Goal: Information Seeking & Learning: Learn about a topic

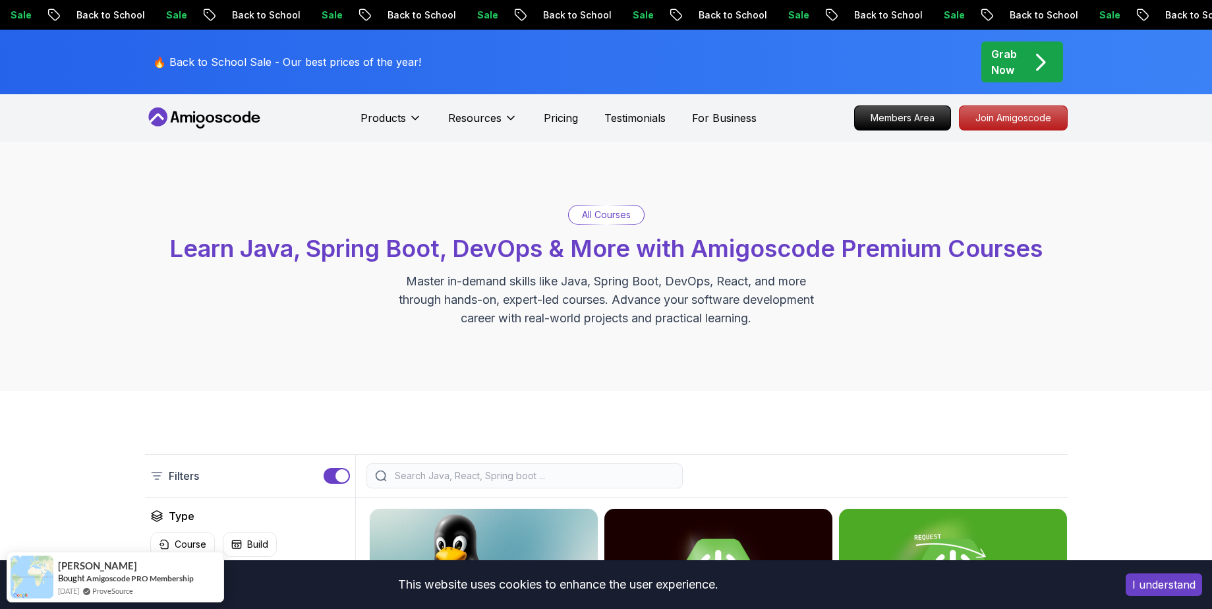
click at [1027, 133] on nav "Products Resources Pricing Testimonials For Business Members Area Join Amigosco…" at bounding box center [606, 117] width 923 height 47
click at [1010, 119] on p "Join Amigoscode" at bounding box center [1013, 118] width 102 height 22
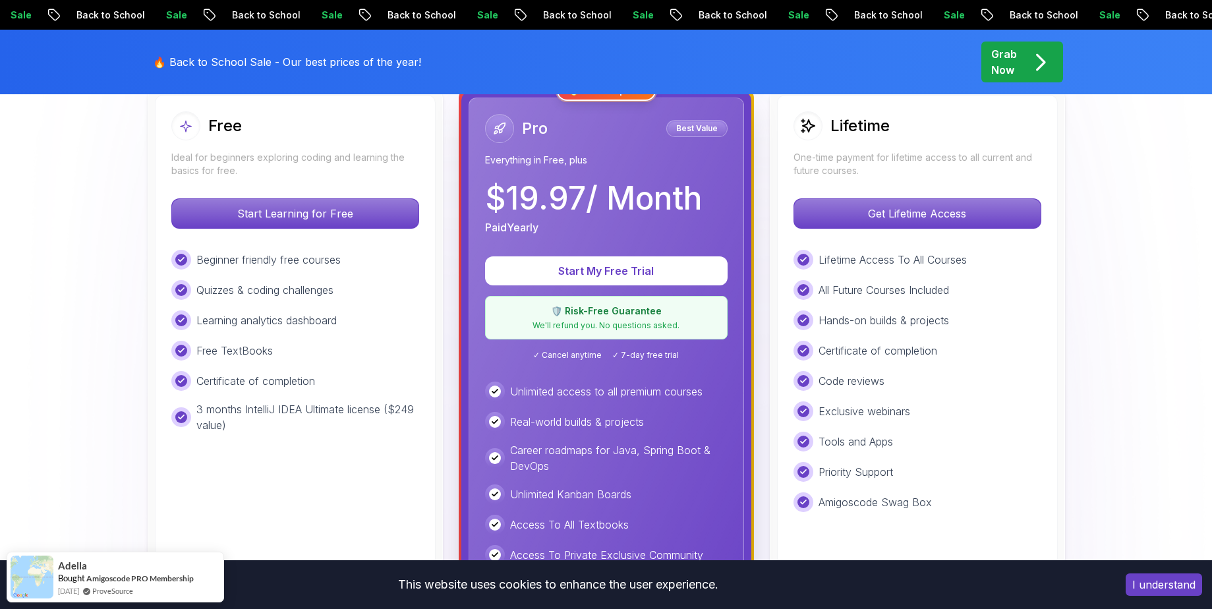
scroll to position [401, 0]
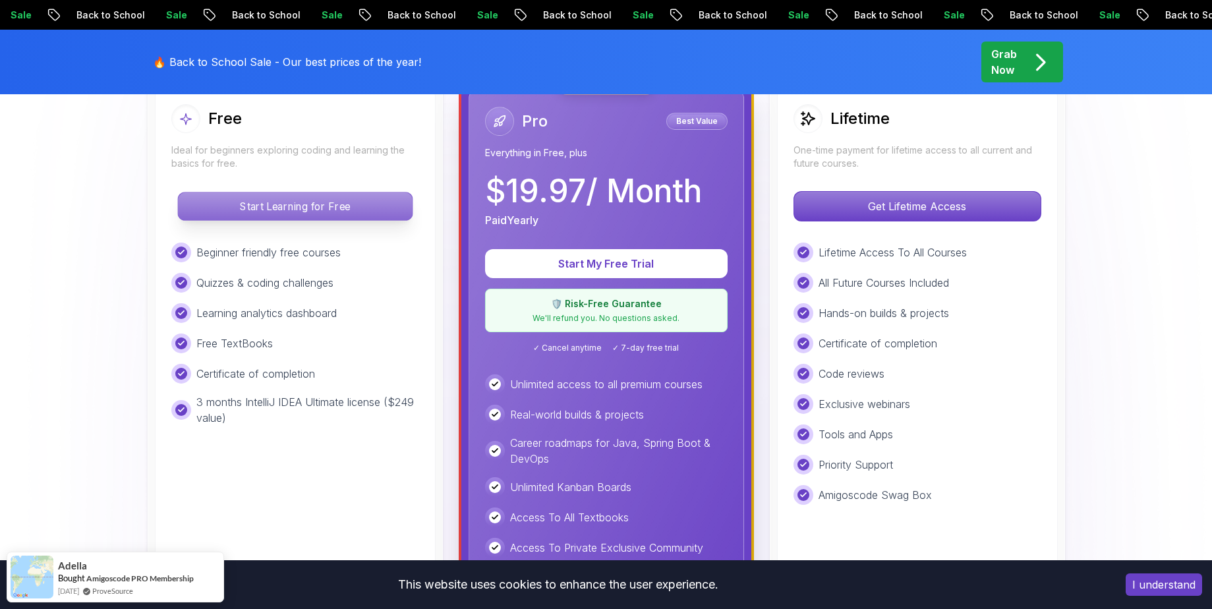
click at [317, 207] on p "Start Learning for Free" at bounding box center [295, 206] width 234 height 28
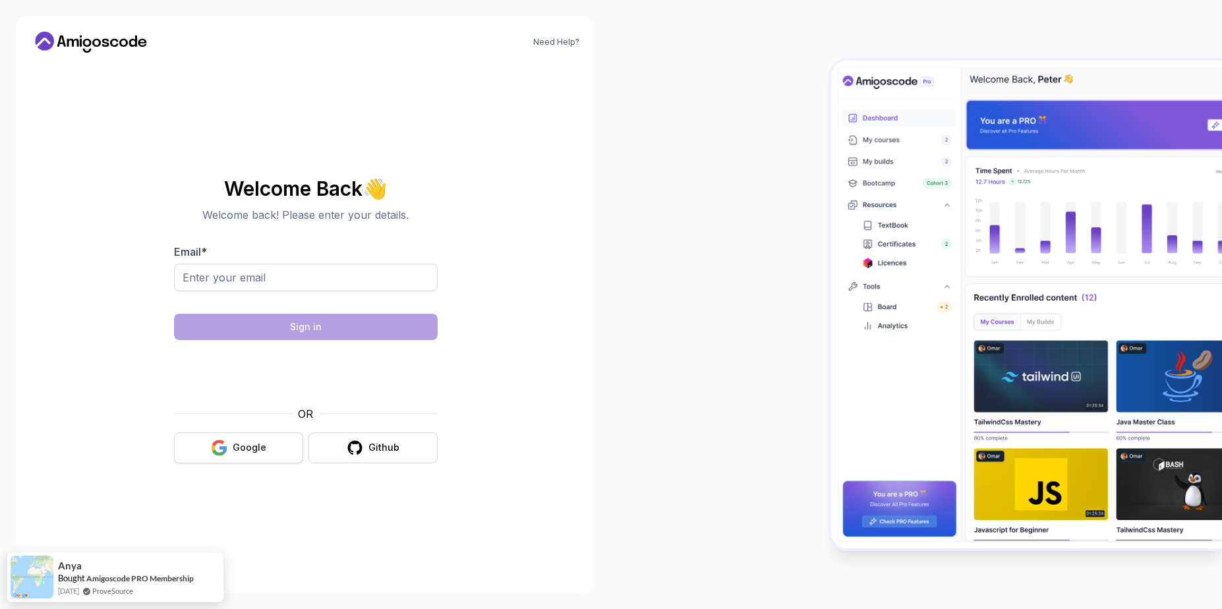
click at [249, 453] on div "Google" at bounding box center [250, 447] width 34 height 13
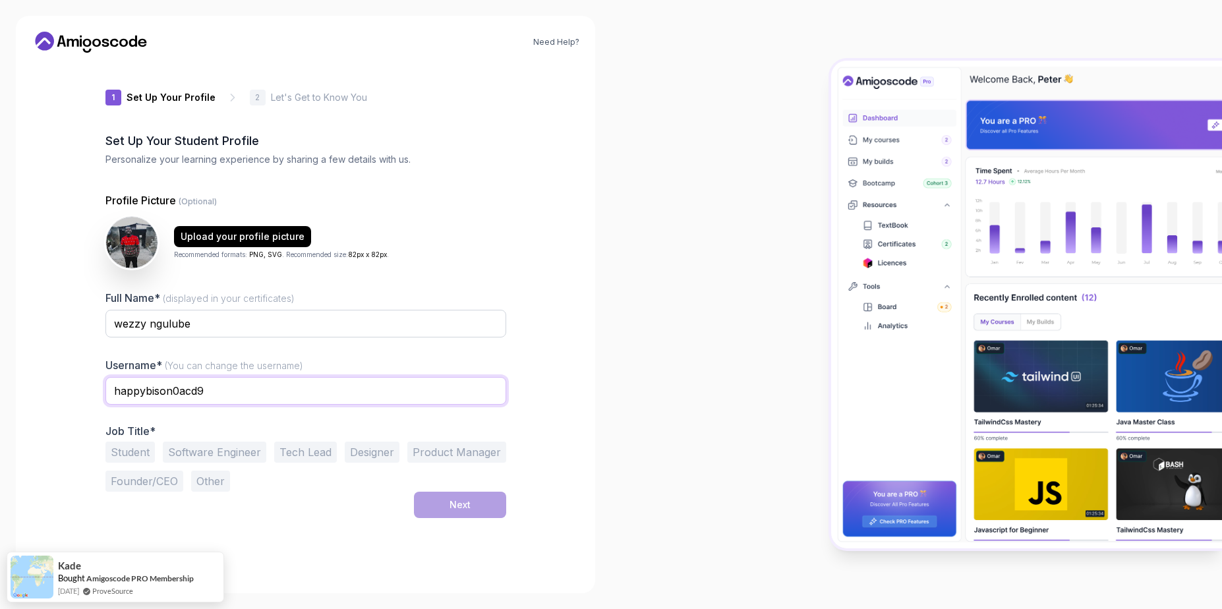
click at [219, 387] on input "happybison0acd9" at bounding box center [305, 391] width 401 height 28
type input "h"
type input "WEZZY"
click at [134, 452] on button "Student" at bounding box center [129, 452] width 49 height 21
click at [478, 507] on button "Next" at bounding box center [460, 505] width 92 height 26
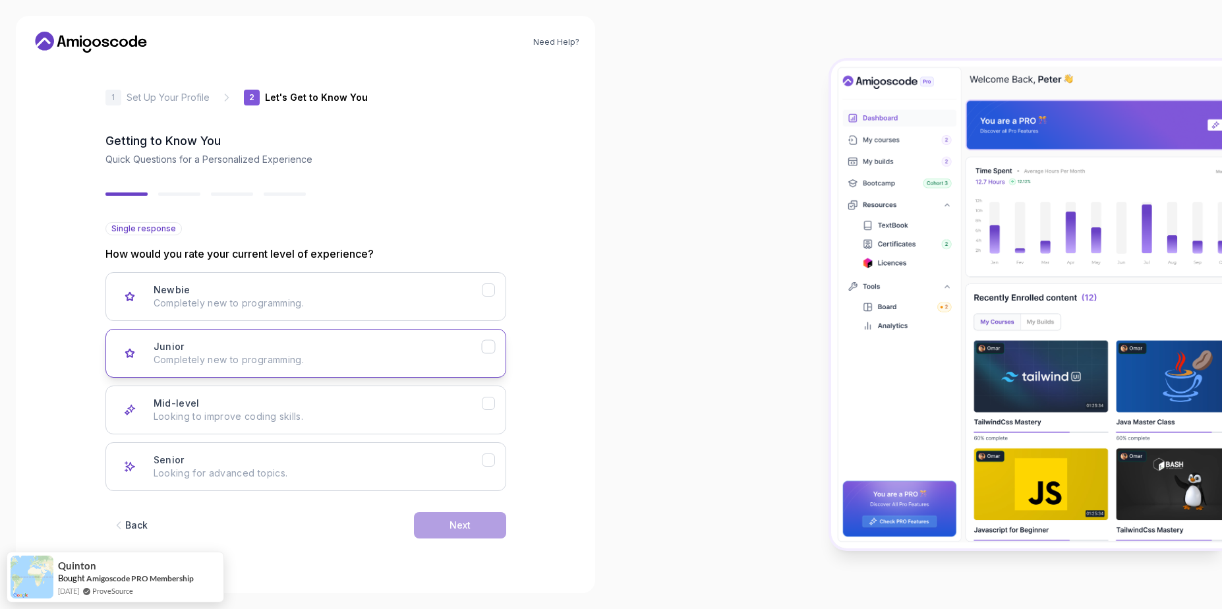
click at [223, 353] on p "Completely new to programming." at bounding box center [318, 359] width 328 height 13
click at [452, 525] on div "Next" at bounding box center [459, 525] width 21 height 13
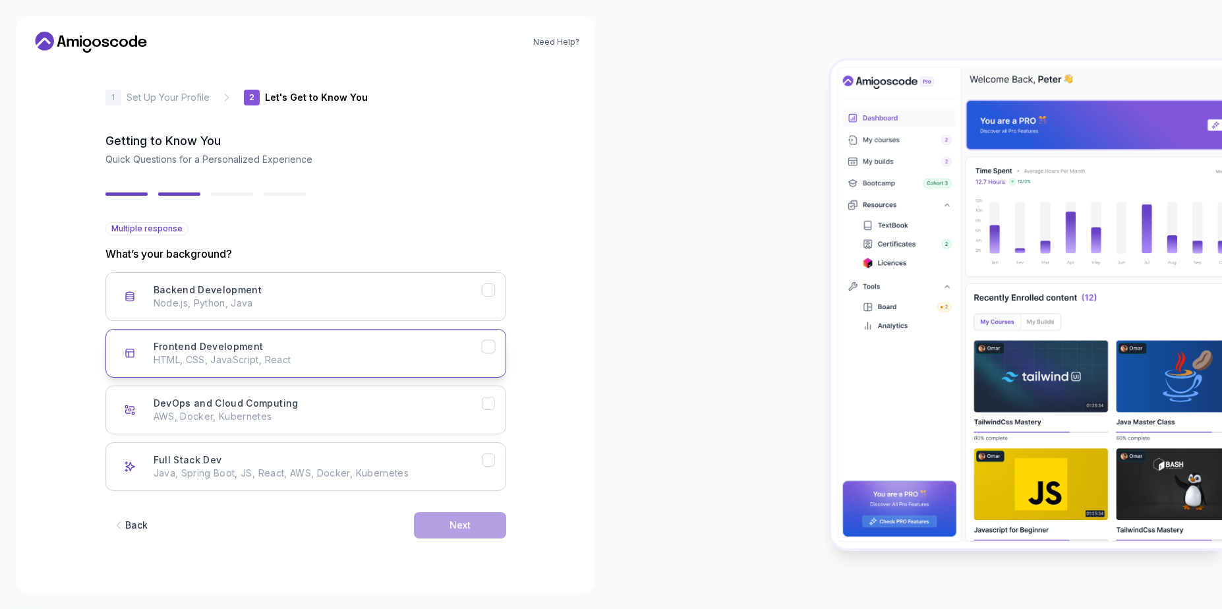
click at [204, 359] on p "HTML, CSS, JavaScript, React" at bounding box center [318, 359] width 328 height 13
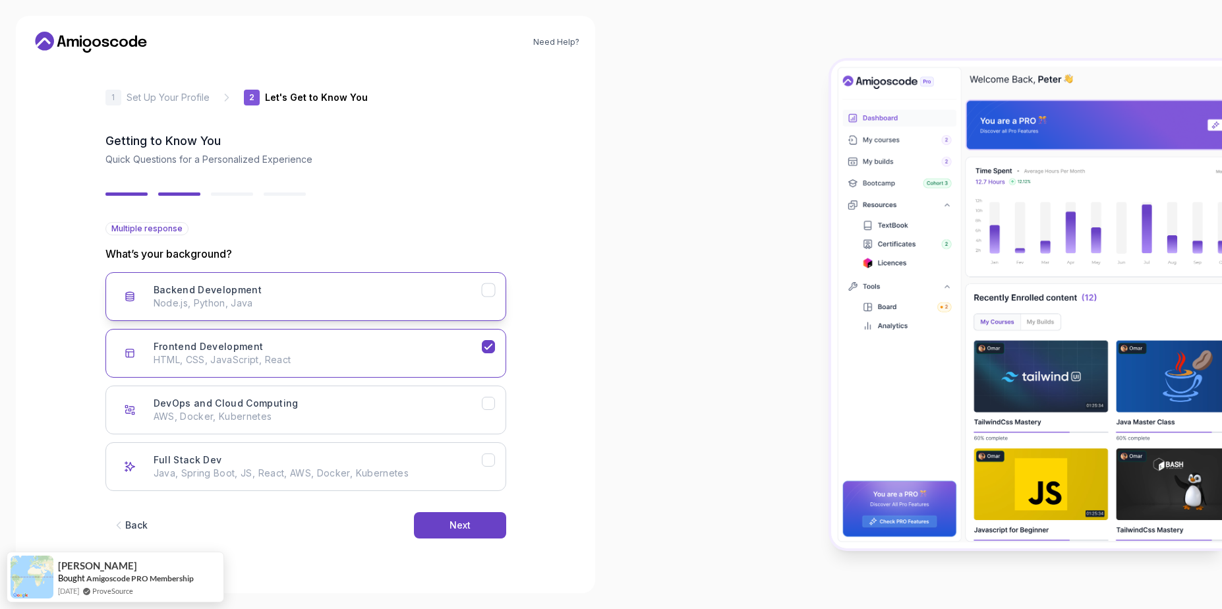
click at [186, 305] on p "Node.js, Python, Java" at bounding box center [318, 303] width 328 height 13
click at [478, 528] on button "Next" at bounding box center [460, 525] width 92 height 26
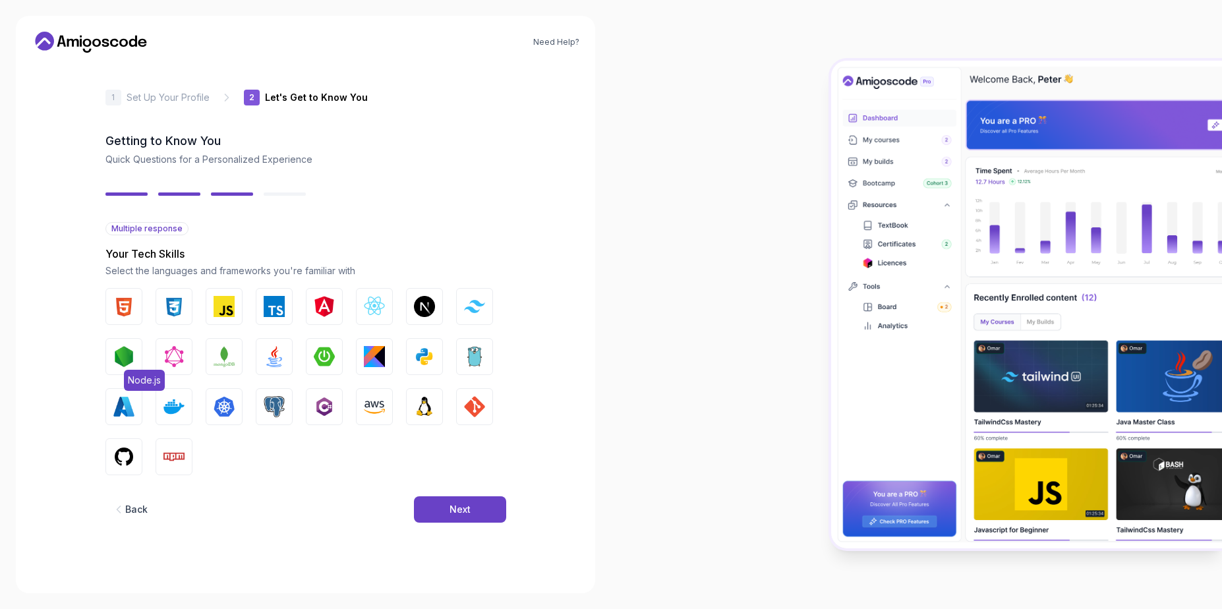
click at [129, 357] on img "button" at bounding box center [123, 356] width 21 height 21
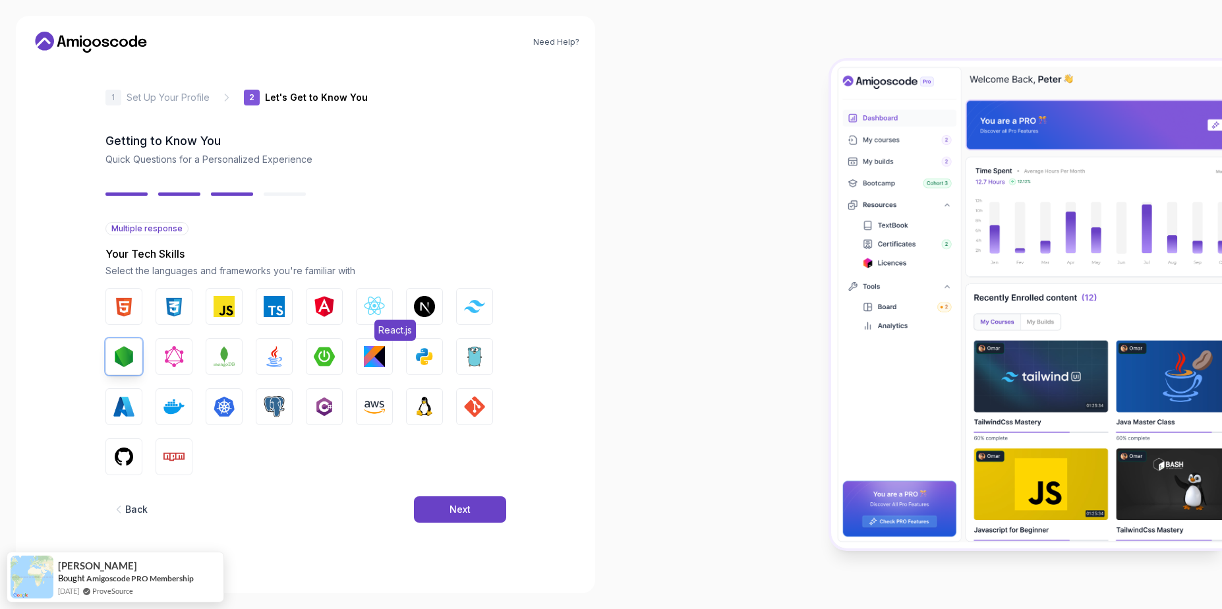
click at [373, 310] on img "button" at bounding box center [374, 306] width 21 height 21
click at [215, 369] on button "MongoDB" at bounding box center [224, 356] width 37 height 37
click at [222, 307] on img "button" at bounding box center [224, 306] width 21 height 21
click at [165, 310] on img "button" at bounding box center [173, 306] width 21 height 21
click at [125, 308] on img "button" at bounding box center [123, 306] width 21 height 21
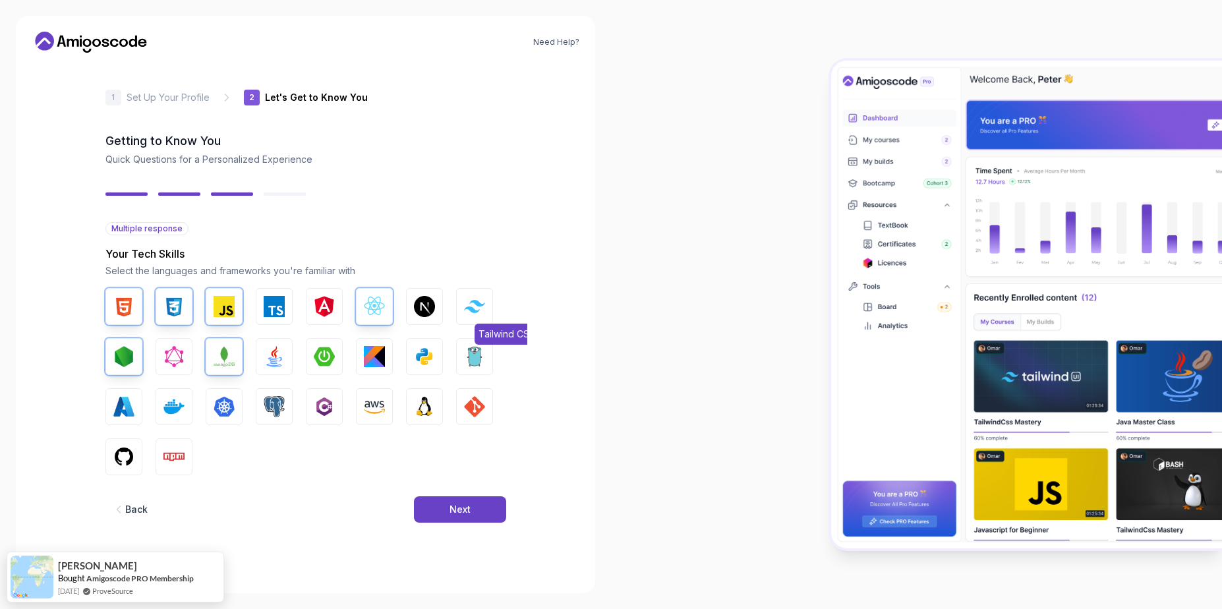
click at [479, 318] on button "Tailwind CSS" at bounding box center [474, 306] width 37 height 37
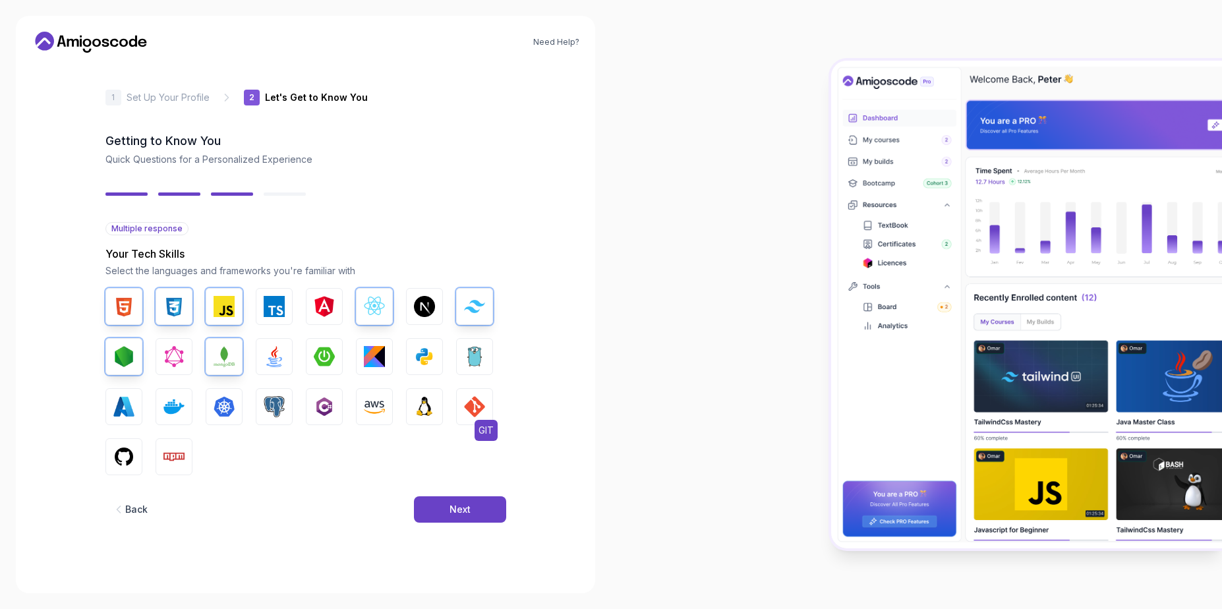
click at [480, 394] on button "GIT" at bounding box center [474, 406] width 37 height 37
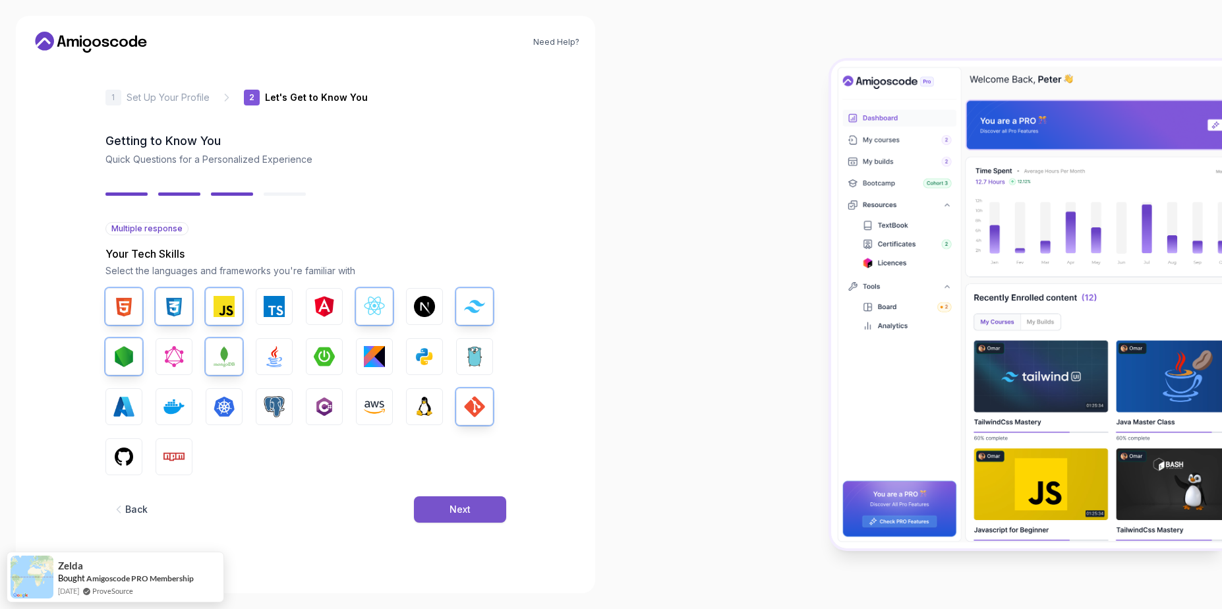
click at [474, 511] on button "Next" at bounding box center [460, 509] width 92 height 26
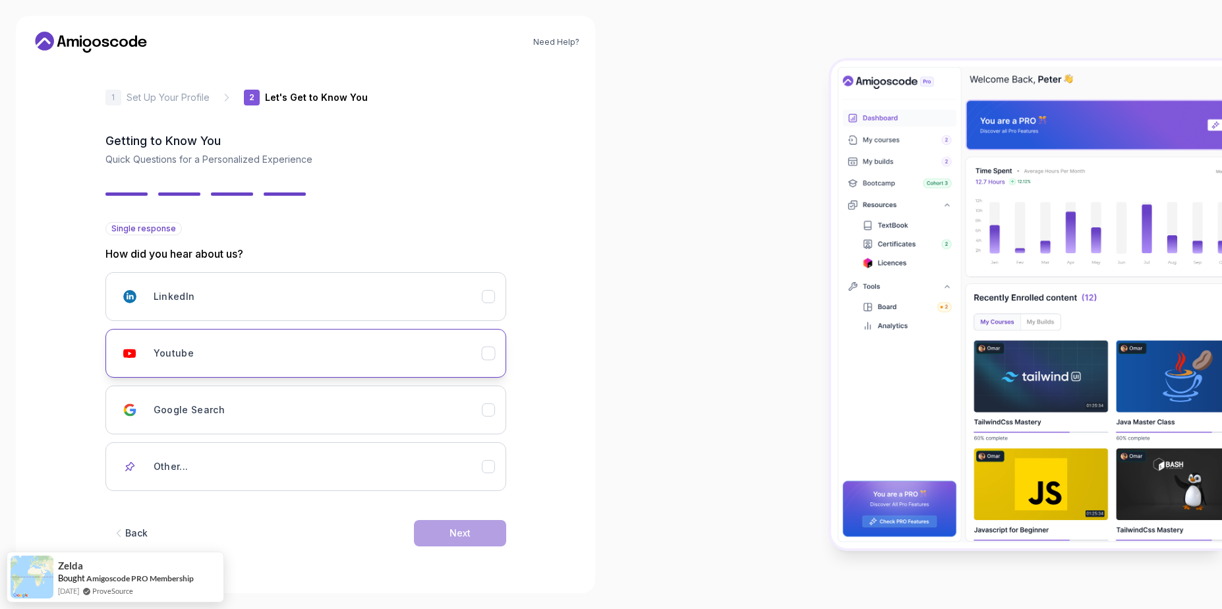
click at [152, 351] on div "Youtube" at bounding box center [299, 353] width 365 height 26
click at [152, 312] on button "LinkedIn" at bounding box center [305, 296] width 401 height 49
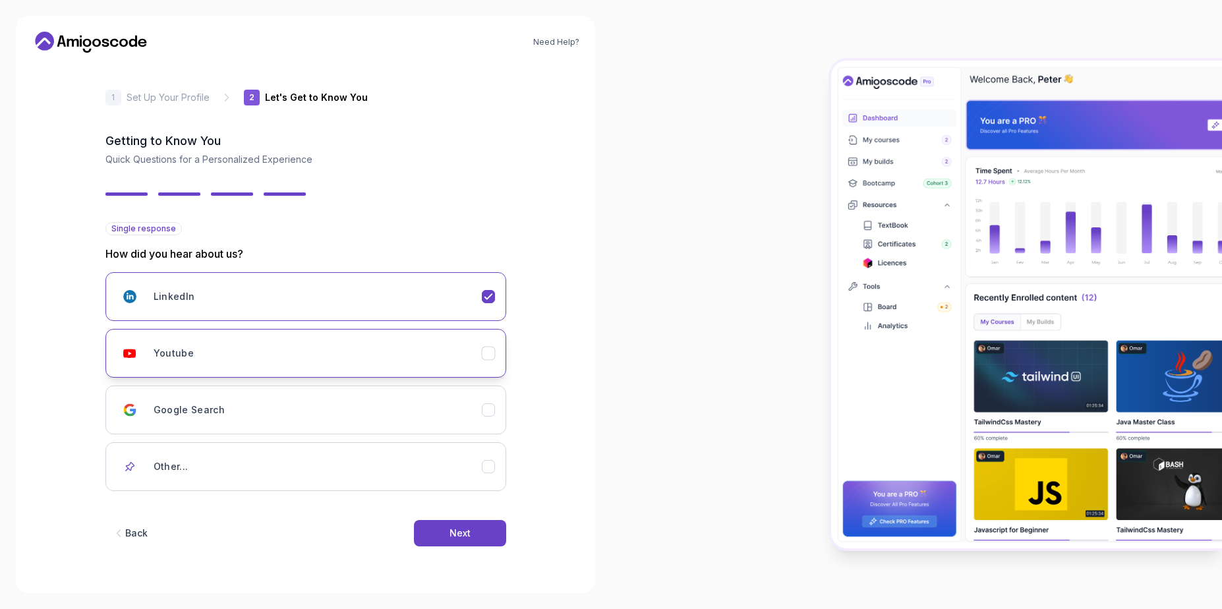
click at [196, 351] on div "Youtube" at bounding box center [318, 353] width 328 height 26
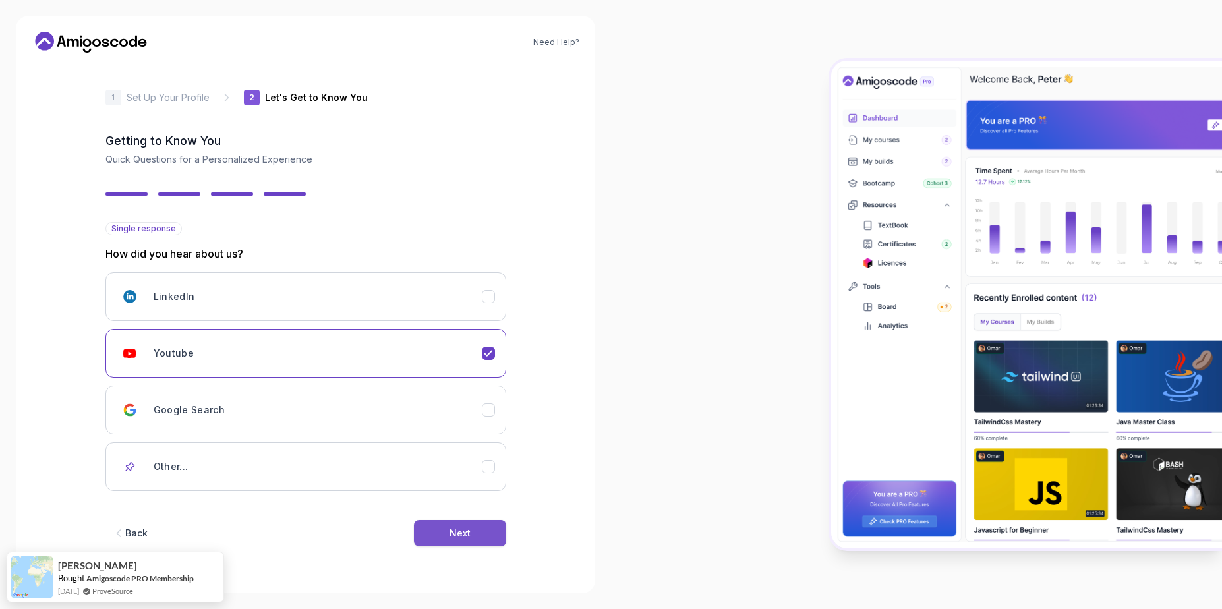
click at [457, 536] on div "Next" at bounding box center [459, 533] width 21 height 13
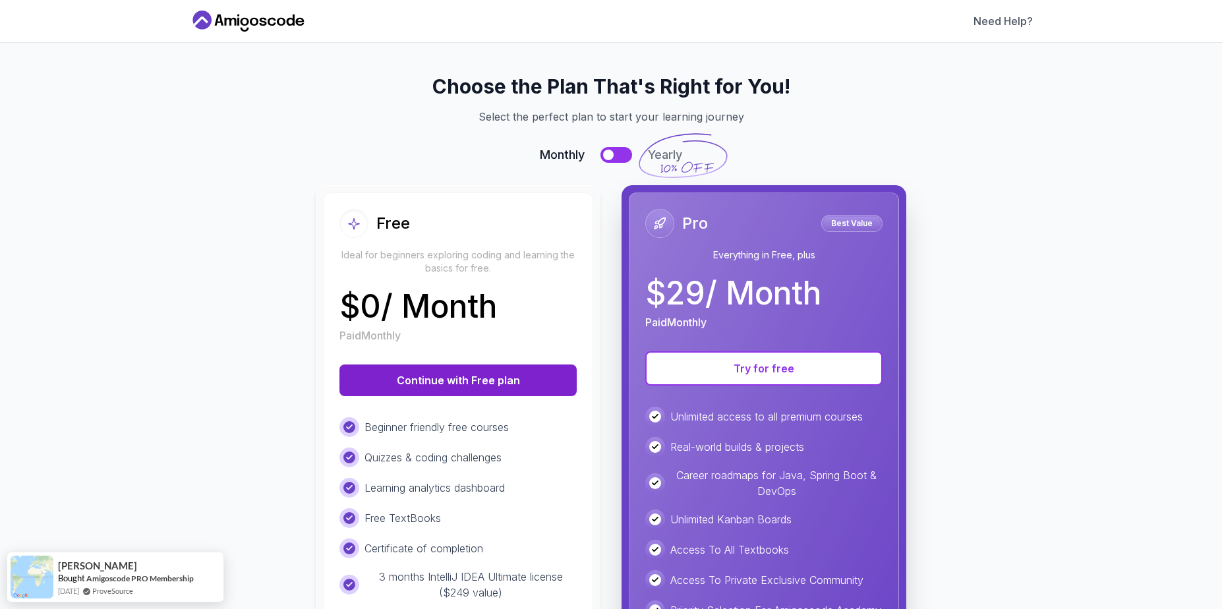
click at [528, 389] on button "Continue with Free plan" at bounding box center [457, 380] width 237 height 32
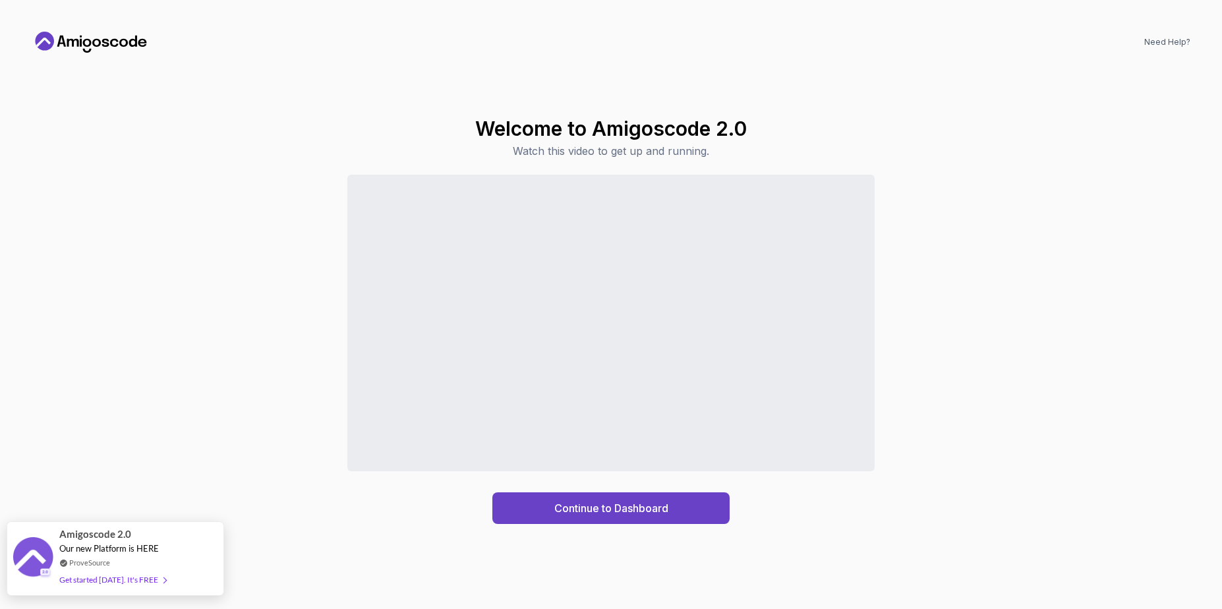
click at [127, 583] on div "Get started today. It's FREE" at bounding box center [112, 579] width 107 height 15
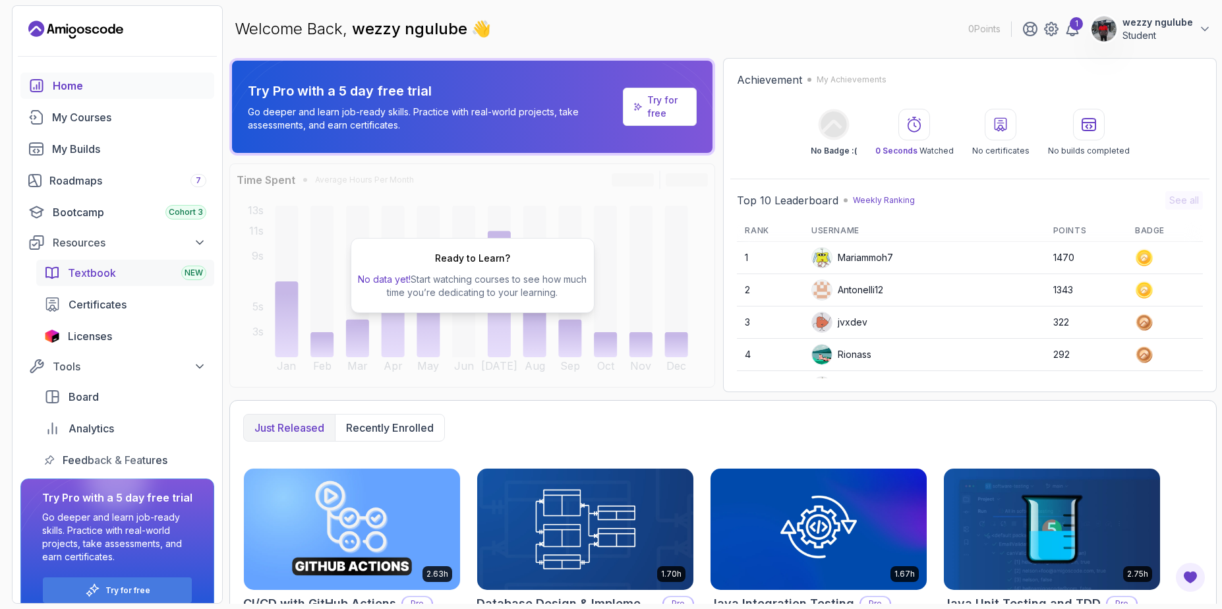
click at [101, 273] on span "Textbook" at bounding box center [92, 273] width 48 height 16
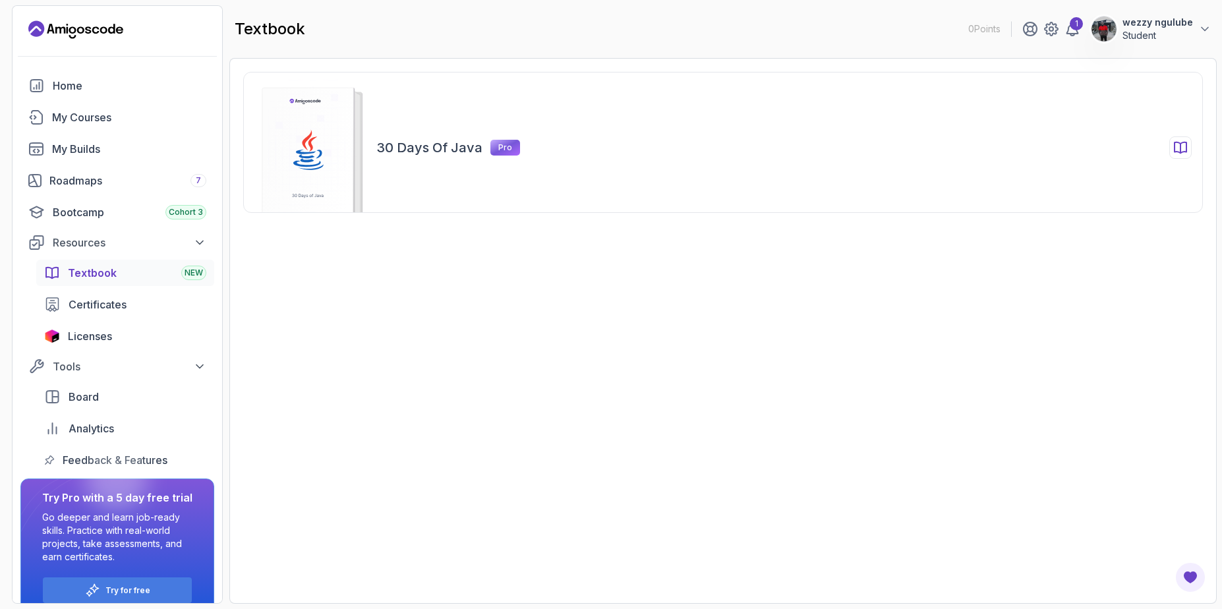
click at [397, 146] on h2 "30 Days of Java" at bounding box center [429, 147] width 106 height 18
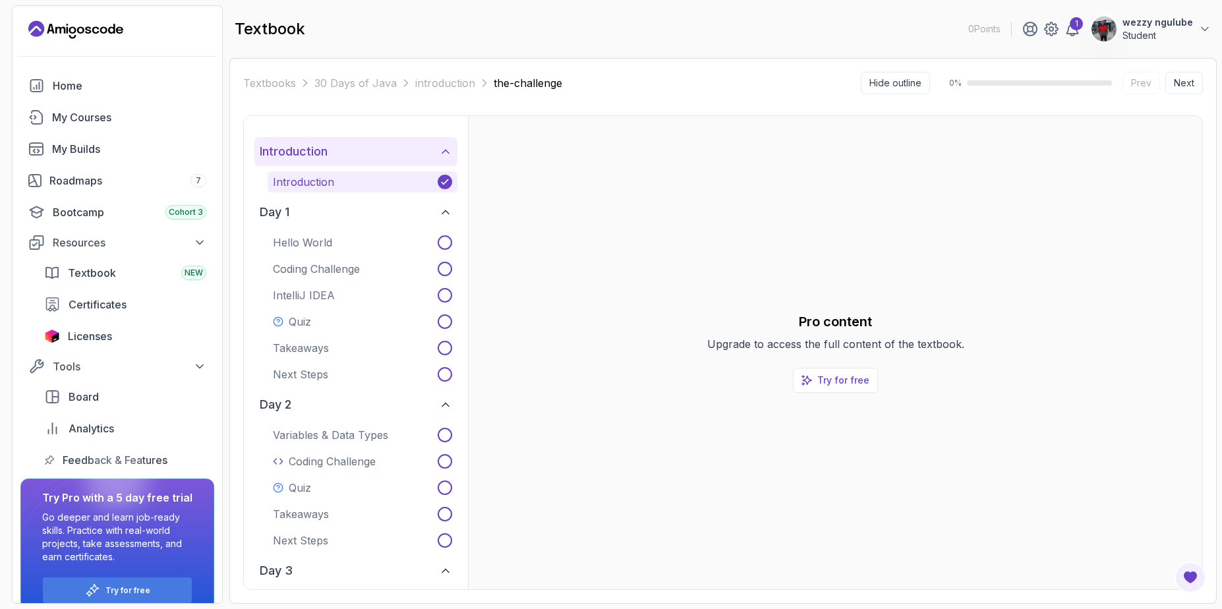
click at [373, 164] on button "introduction" at bounding box center [355, 151] width 203 height 29
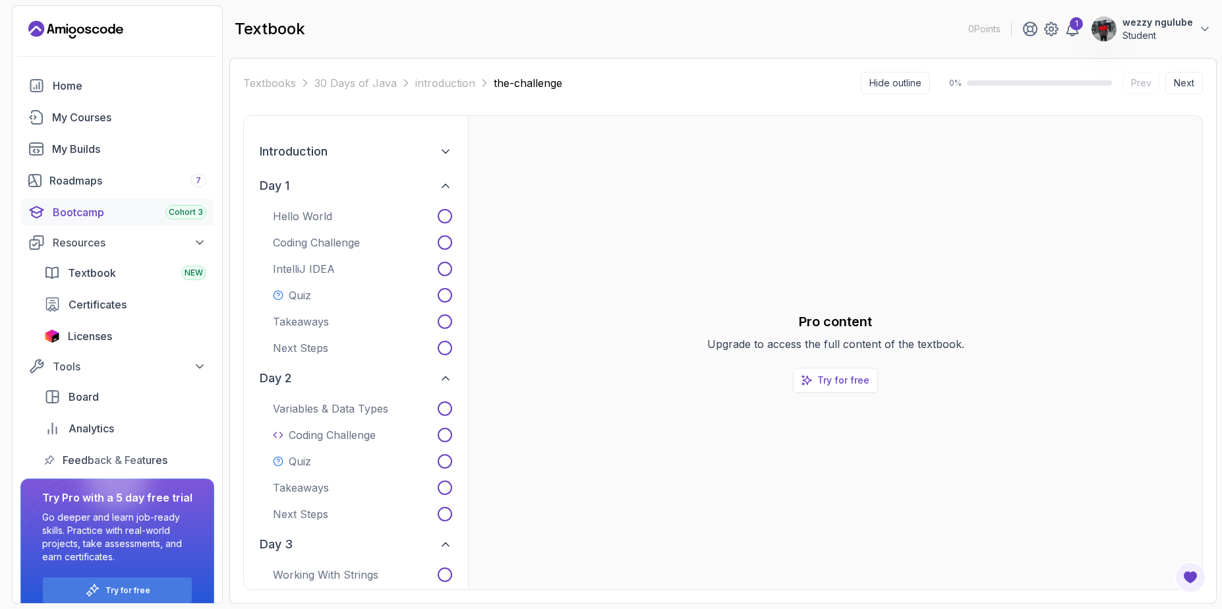
click at [185, 215] on span "Cohort 3" at bounding box center [186, 212] width 34 height 11
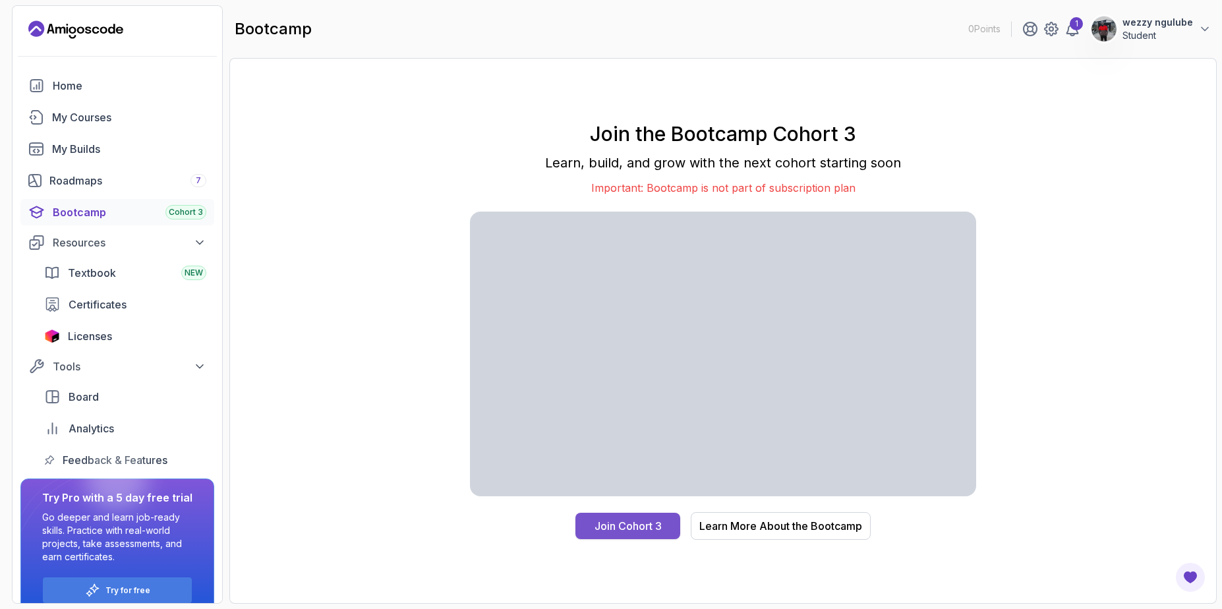
click at [641, 532] on div "Join Cohort 3" at bounding box center [627, 526] width 67 height 16
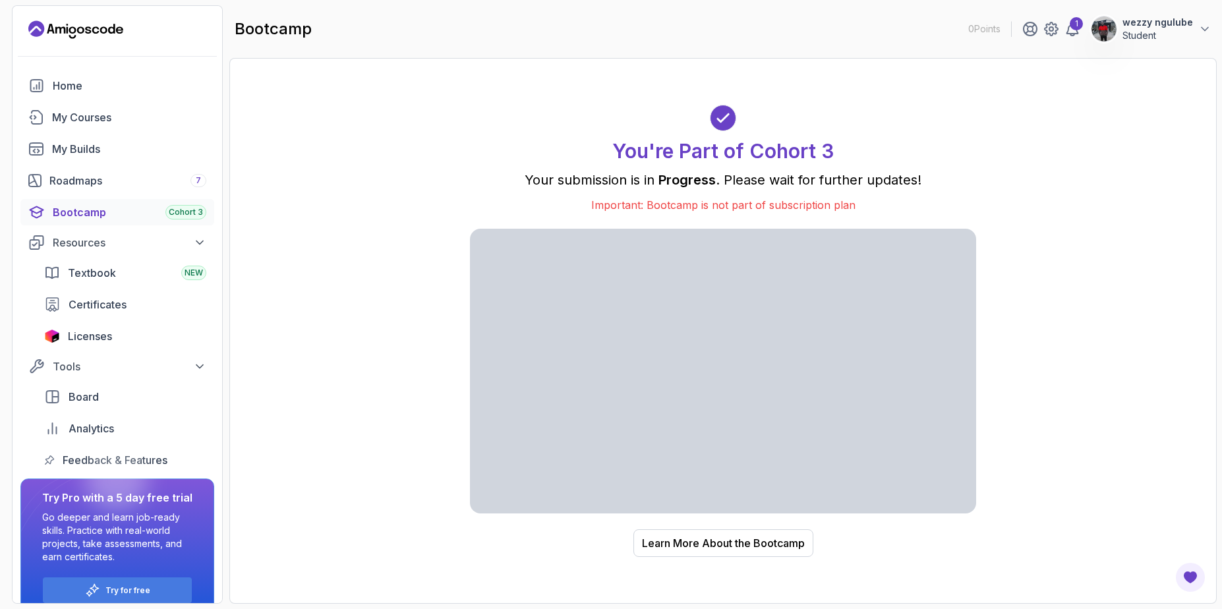
click at [396, 397] on div "You're Part of Cohort 3 Your submission is in Progress . Please wait for furthe…" at bounding box center [723, 331] width 960 height 518
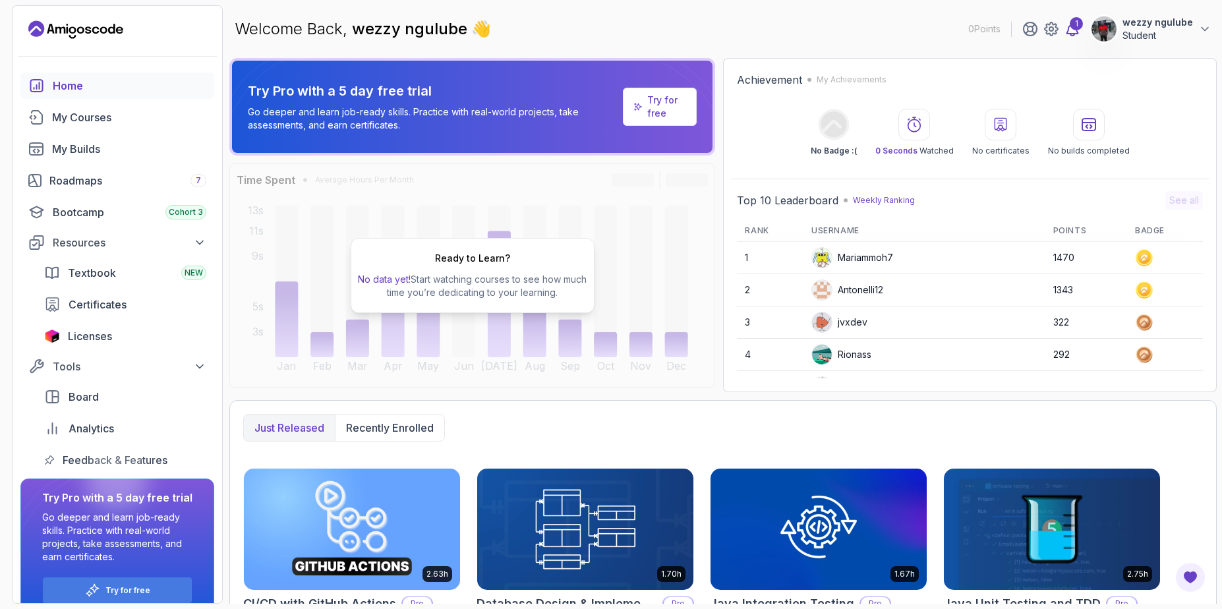
click at [1078, 25] on div "1" at bounding box center [1076, 23] width 13 height 13
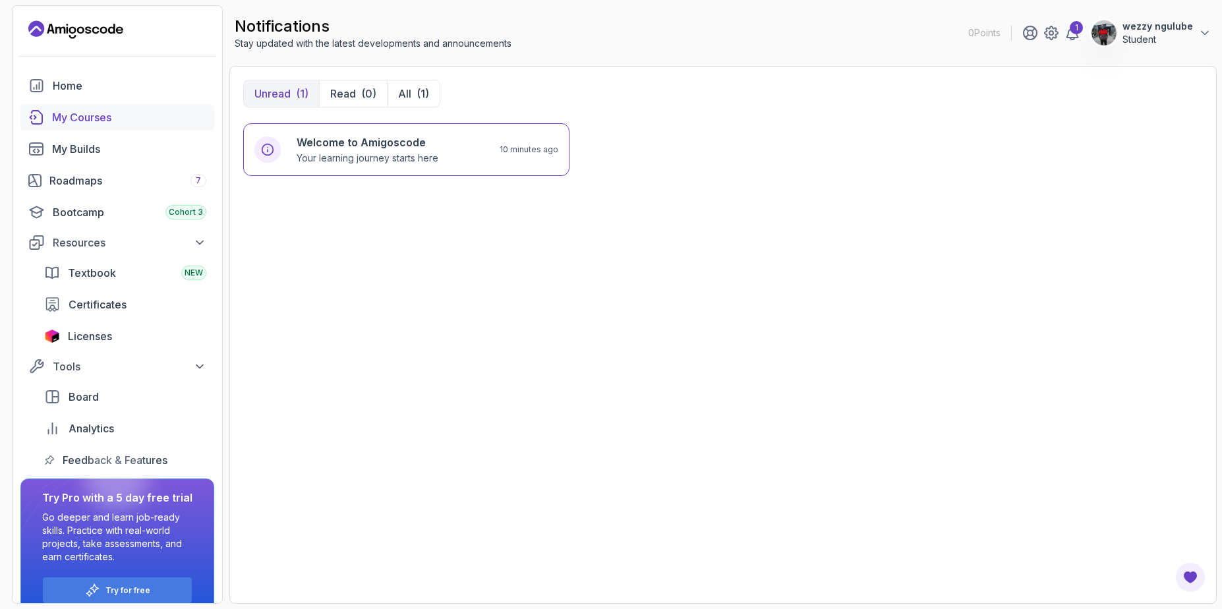
click at [125, 116] on div "My Courses" at bounding box center [129, 117] width 154 height 16
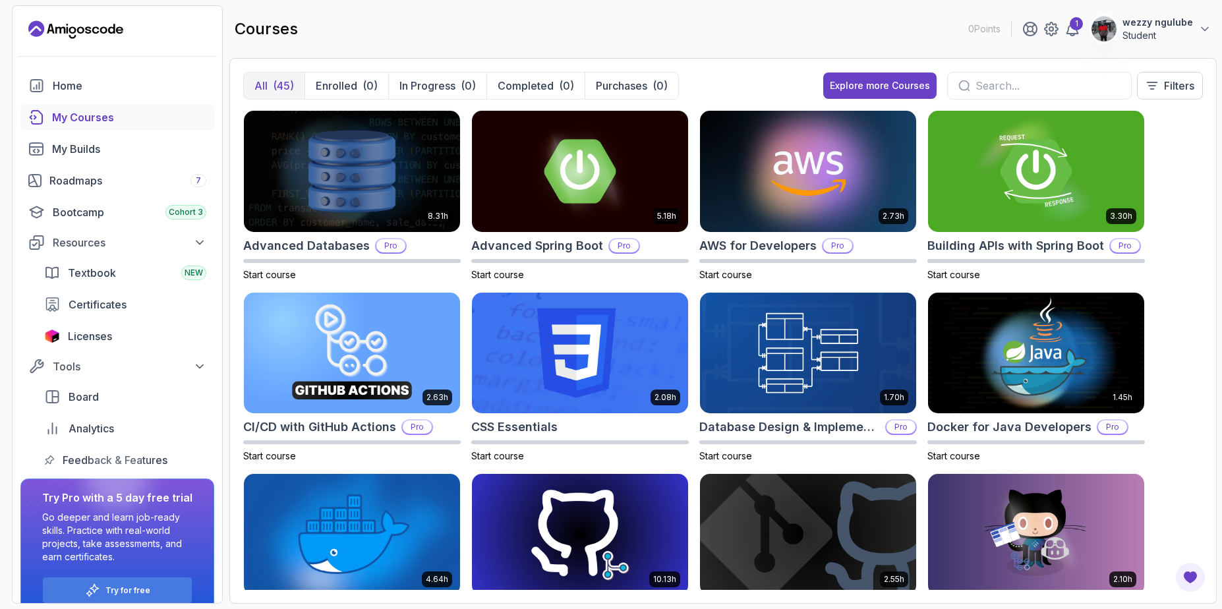
click at [1176, 333] on div "8.31h Advanced Databases Pro Start course 5.18h Advanced Spring Boot Pro Start …" at bounding box center [723, 350] width 960 height 480
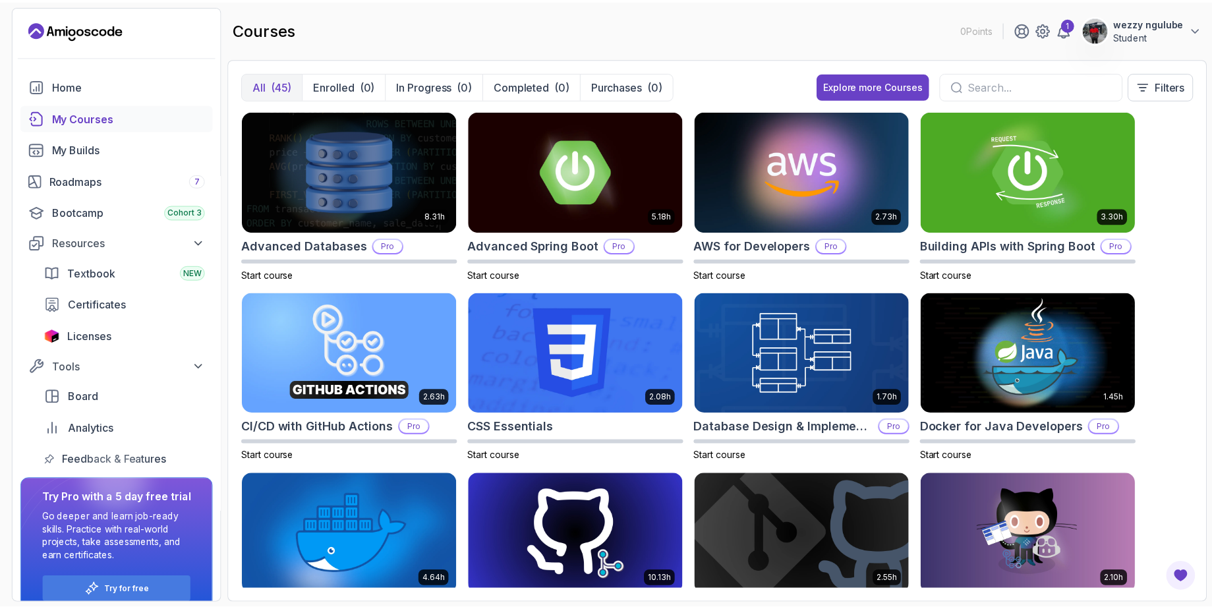
scroll to position [26, 0]
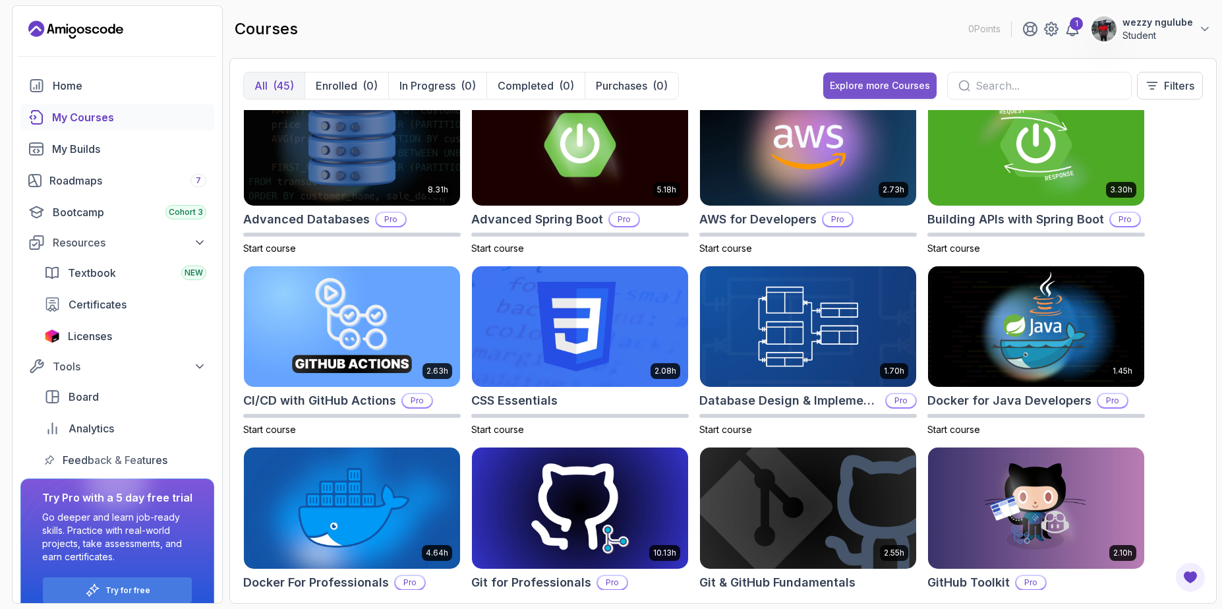
click at [864, 84] on div "Explore more Courses" at bounding box center [880, 85] width 100 height 13
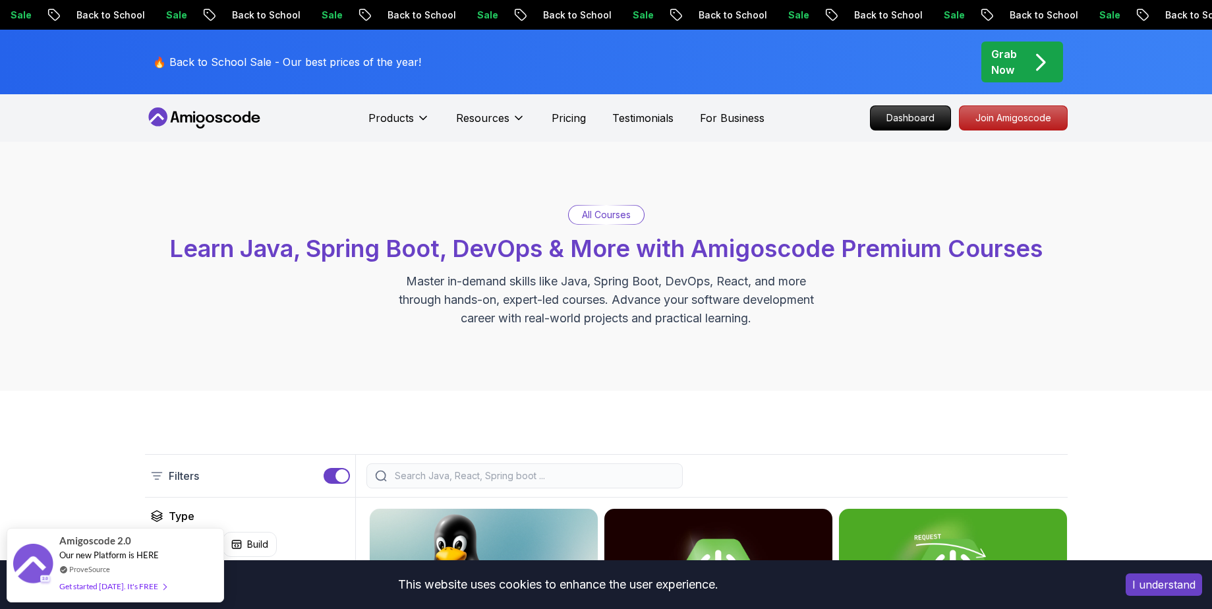
click at [952, 240] on span "Learn Java, Spring Boot, DevOps & More with Amigoscode Premium Courses" at bounding box center [605, 248] width 873 height 29
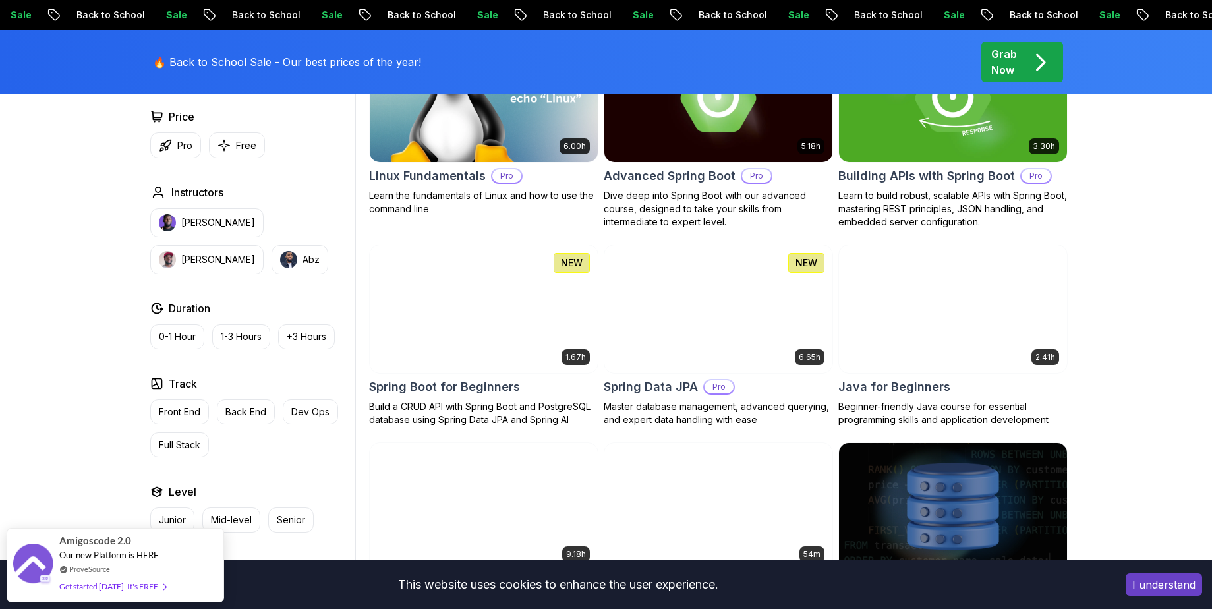
scroll to position [501, 0]
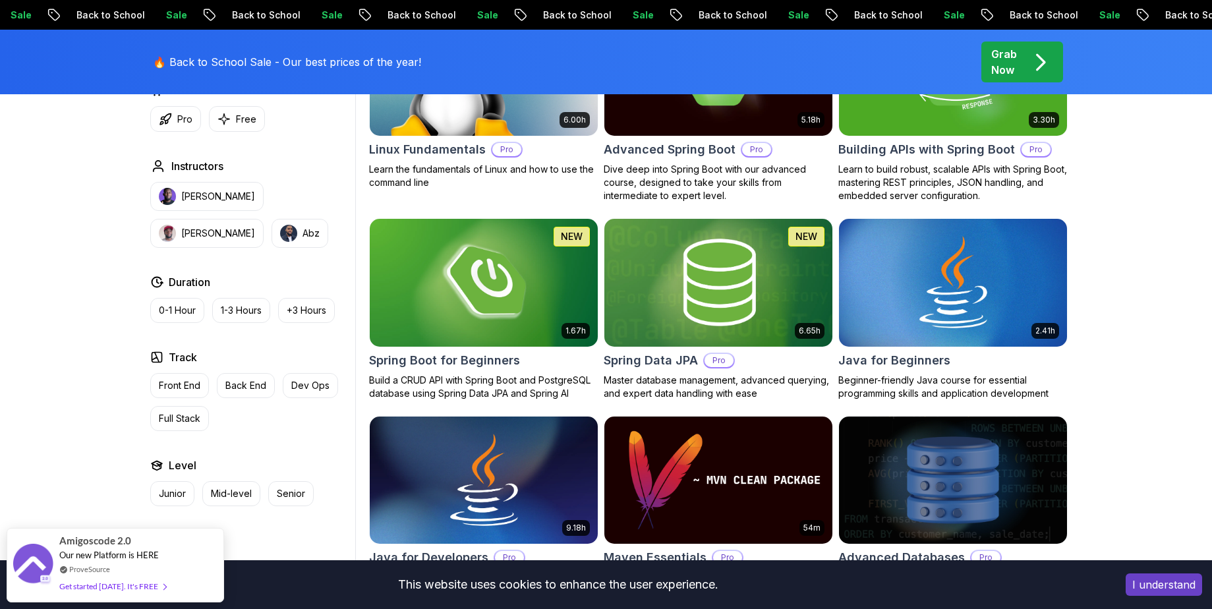
click at [1152, 586] on button "I understand" at bounding box center [1164, 584] width 76 height 22
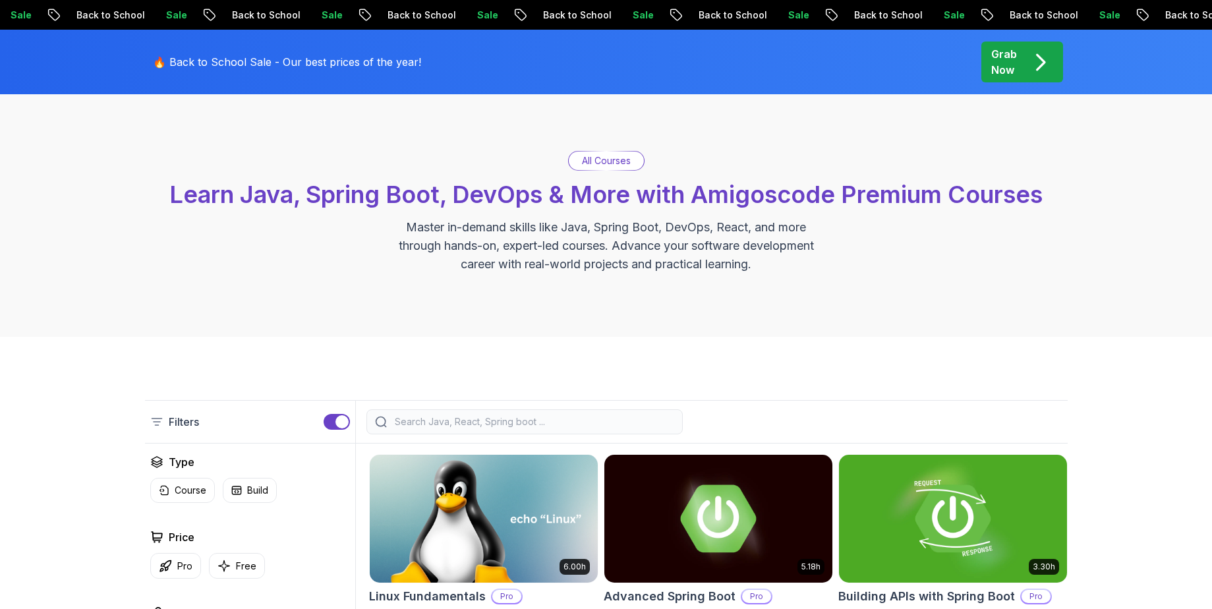
scroll to position [53, 0]
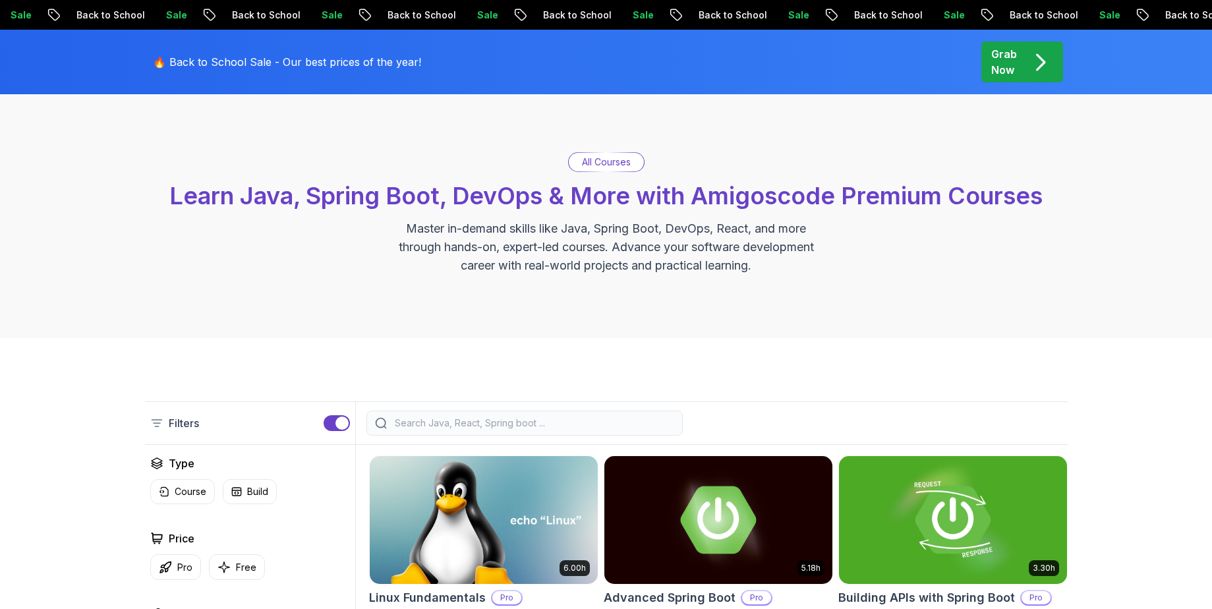
click at [237, 576] on button "Free" at bounding box center [237, 567] width 56 height 26
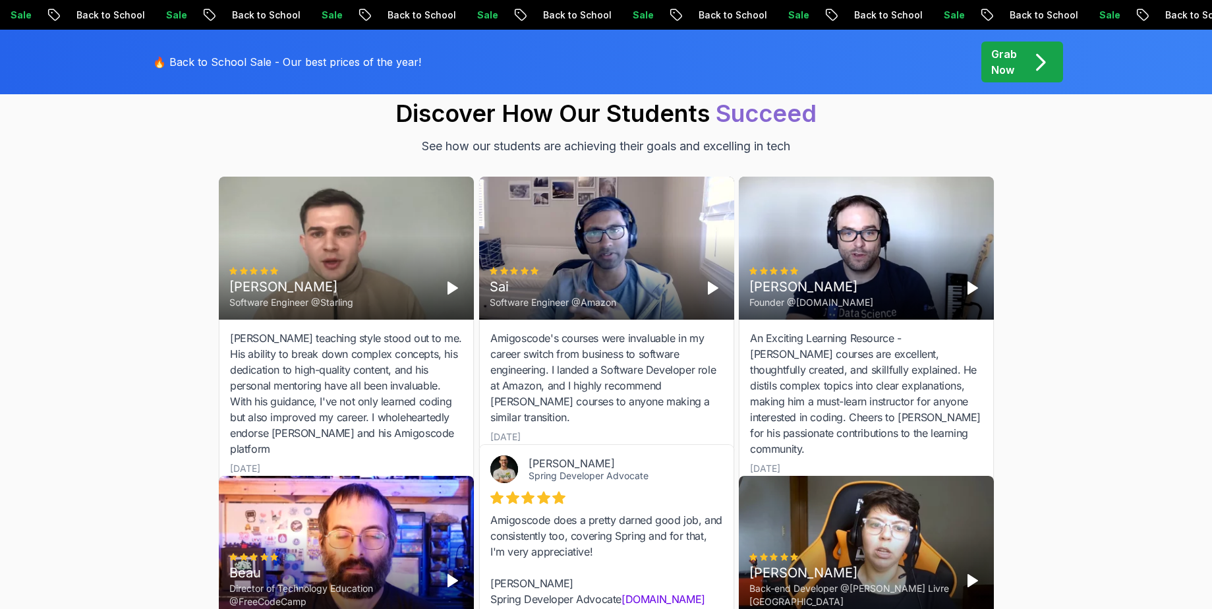
scroll to position [1766, 0]
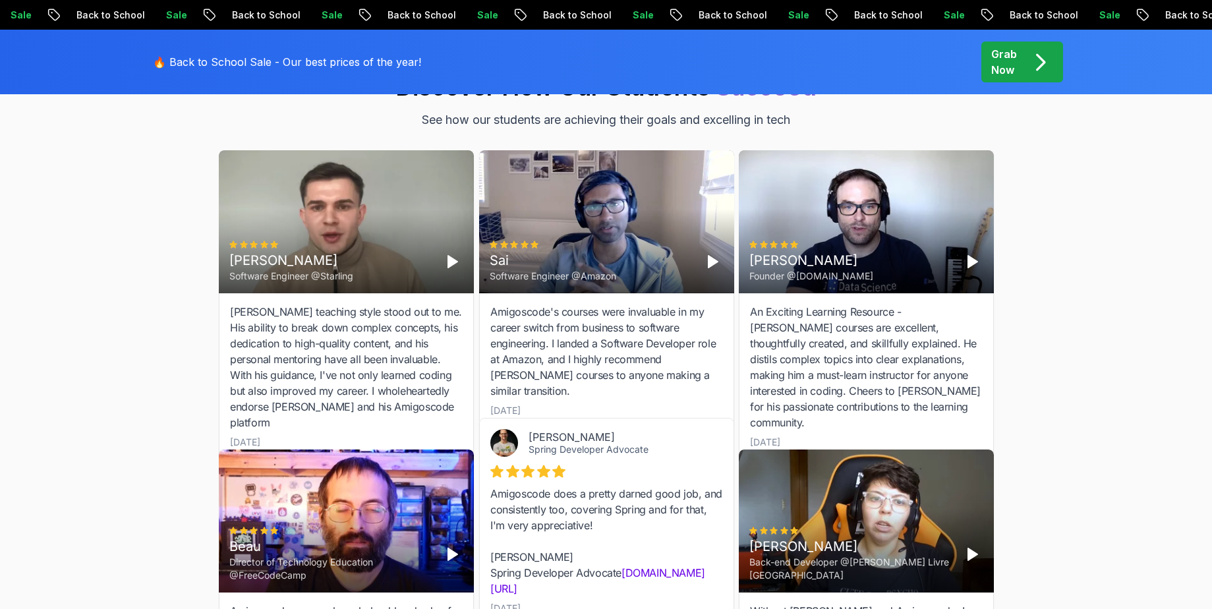
click at [710, 264] on polygon "Play" at bounding box center [712, 262] width 9 height 12
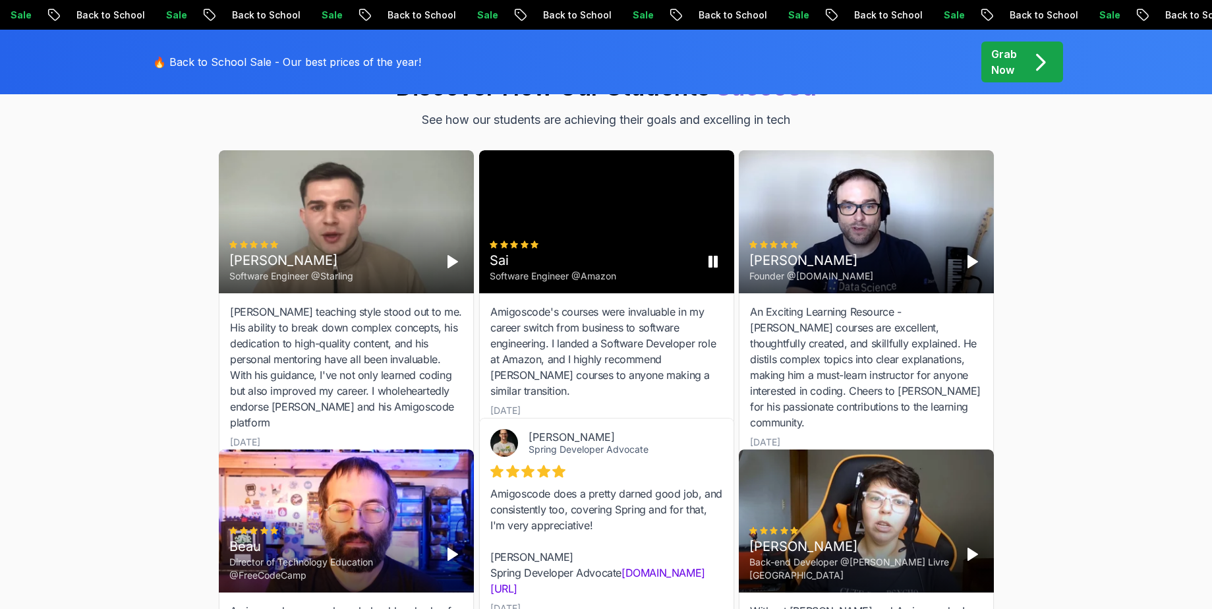
click at [710, 264] on rect "Pause" at bounding box center [709, 261] width 3 height 11
